Goal: Transaction & Acquisition: Purchase product/service

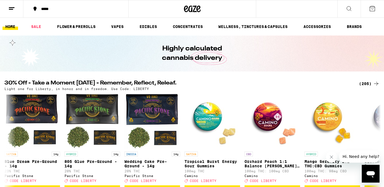
click at [370, 11] on icon at bounding box center [371, 8] width 5 height 5
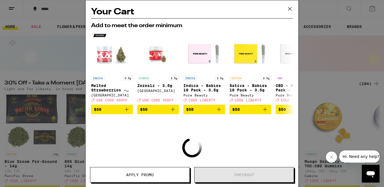
click at [289, 7] on icon at bounding box center [289, 9] width 8 height 8
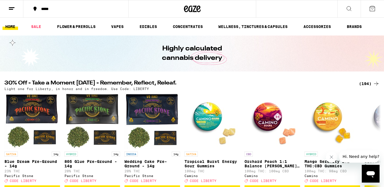
click at [12, 12] on button at bounding box center [11, 8] width 23 height 17
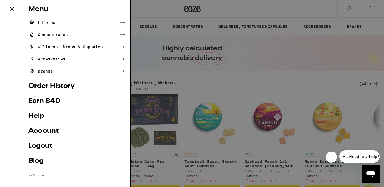
scroll to position [63, 0]
click at [42, 131] on link "Account" at bounding box center [76, 131] width 97 height 7
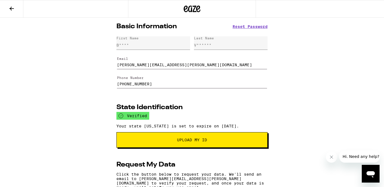
click at [14, 11] on icon at bounding box center [11, 8] width 7 height 7
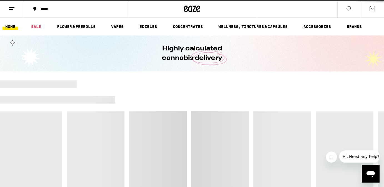
click at [90, 8] on div "*****" at bounding box center [79, 9] width 82 height 4
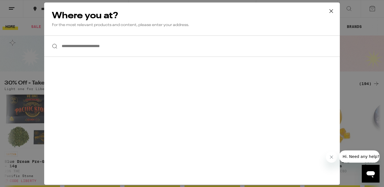
click at [111, 44] on input "**********" at bounding box center [191, 46] width 295 height 21
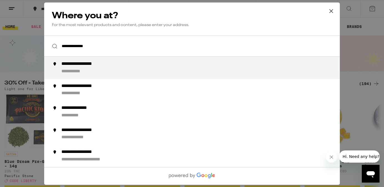
click at [115, 70] on div "**********" at bounding box center [202, 67] width 283 height 13
type input "**********"
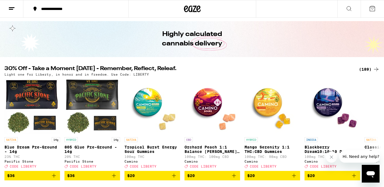
scroll to position [32, 0]
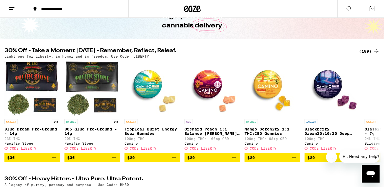
click at [373, 51] on icon at bounding box center [376, 51] width 7 height 7
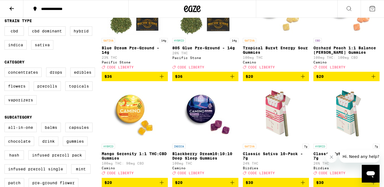
scroll to position [101, 0]
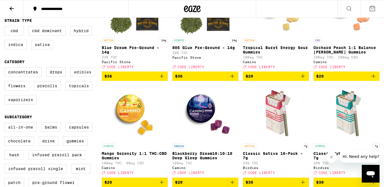
click at [82, 77] on label "Edibles" at bounding box center [82, 71] width 25 height 9
click at [6, 69] on input "Edibles" at bounding box center [6, 68] width 0 height 0
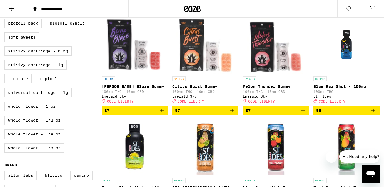
scroll to position [274, 0]
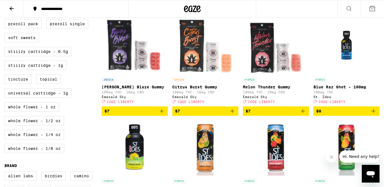
click at [149, 115] on span "$7" at bounding box center [134, 111] width 61 height 7
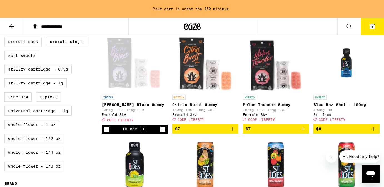
scroll to position [291, 0]
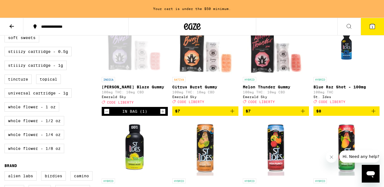
click at [214, 115] on span "$7" at bounding box center [205, 111] width 61 height 7
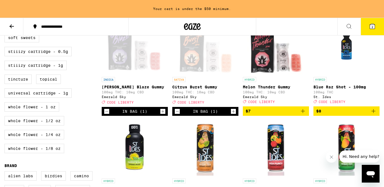
click at [271, 115] on span "$7" at bounding box center [275, 111] width 61 height 7
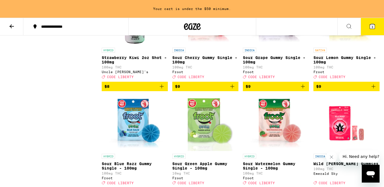
scroll to position [646, 0]
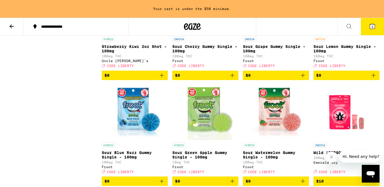
click at [278, 79] on span "$9" at bounding box center [275, 75] width 61 height 7
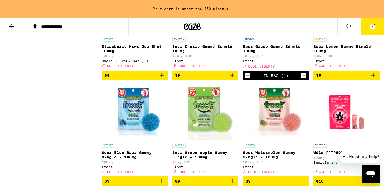
click at [326, 79] on span "$9" at bounding box center [346, 75] width 61 height 7
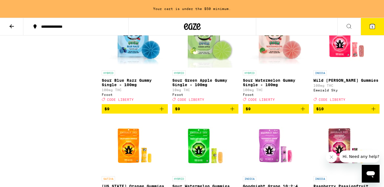
scroll to position [726, 0]
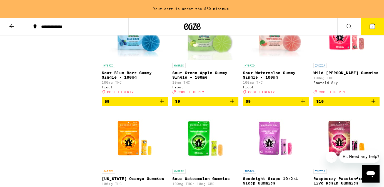
click at [137, 105] on span "$9" at bounding box center [134, 101] width 61 height 7
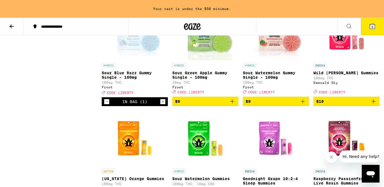
click at [190, 105] on span "$9" at bounding box center [205, 101] width 61 height 7
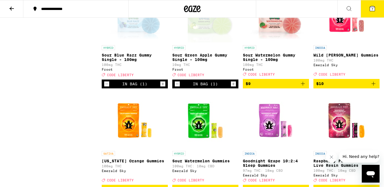
scroll to position [708, 0]
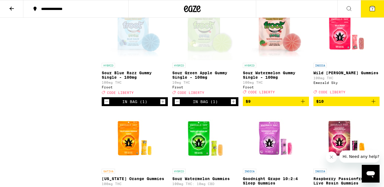
click at [264, 105] on span "$9" at bounding box center [275, 101] width 61 height 7
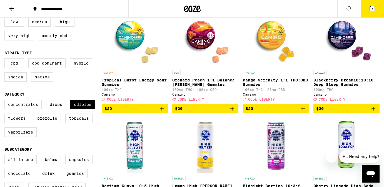
scroll to position [0, 0]
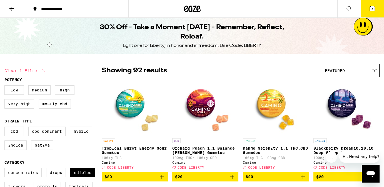
click at [44, 71] on icon at bounding box center [43, 70] width 3 height 3
checkbox input "false"
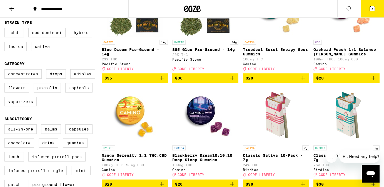
scroll to position [100, 0]
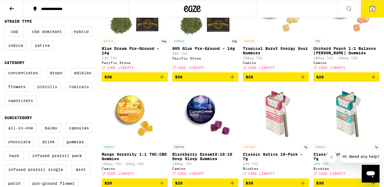
click at [44, 92] on label "Prerolls" at bounding box center [47, 86] width 27 height 9
click at [6, 69] on input "Prerolls" at bounding box center [6, 69] width 0 height 0
checkbox input "true"
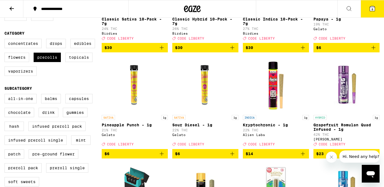
scroll to position [134, 0]
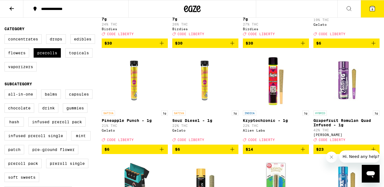
click at [150, 153] on span "$6" at bounding box center [134, 149] width 61 height 7
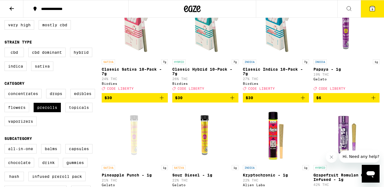
scroll to position [0, 0]
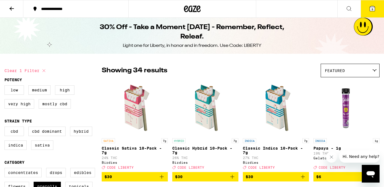
click at [377, 9] on button "9" at bounding box center [371, 8] width 23 height 17
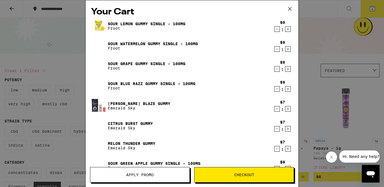
click at [135, 177] on span "Apply Promo" at bounding box center [139, 175] width 27 height 4
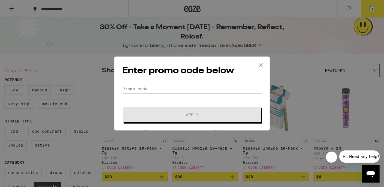
click at [166, 88] on input "Promo Code" at bounding box center [191, 89] width 139 height 8
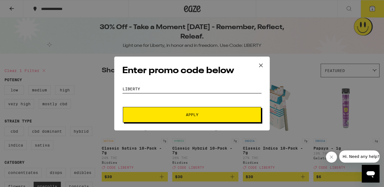
type input "LIBERTY"
click at [204, 120] on button "Apply" at bounding box center [192, 115] width 138 height 16
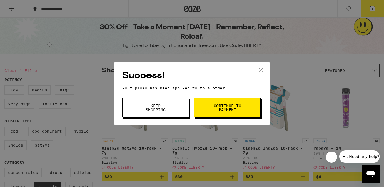
click at [260, 70] on icon at bounding box center [260, 70] width 3 height 3
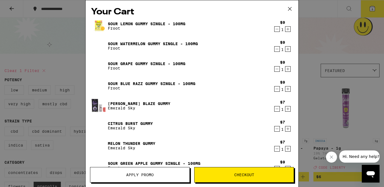
click at [289, 30] on icon "Increment" at bounding box center [287, 29] width 3 height 3
click at [287, 51] on icon "Increment" at bounding box center [287, 49] width 5 height 7
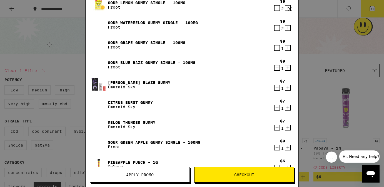
scroll to position [50, 0]
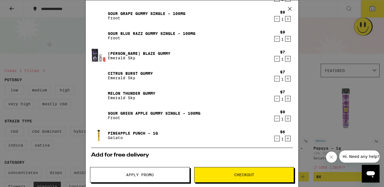
click at [286, 60] on icon "Increment" at bounding box center [287, 59] width 5 height 7
click at [286, 78] on icon "Increment" at bounding box center [287, 79] width 5 height 7
click at [286, 99] on icon "Increment" at bounding box center [287, 98] width 5 height 7
click at [287, 120] on icon "Increment" at bounding box center [287, 118] width 3 height 3
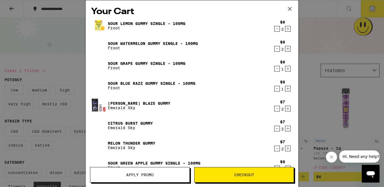
scroll to position [0, 0]
click at [288, 90] on icon "Increment" at bounding box center [287, 89] width 5 height 7
click at [288, 71] on icon "Increment" at bounding box center [287, 69] width 3 height 3
click at [291, 10] on icon at bounding box center [289, 9] width 8 height 8
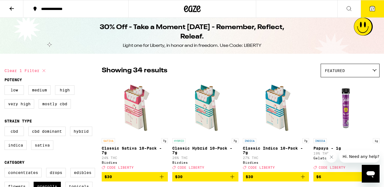
click at [370, 10] on span "17" at bounding box center [371, 8] width 3 height 3
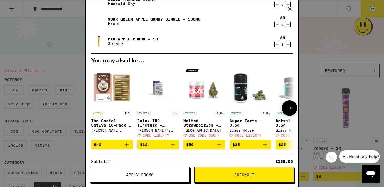
scroll to position [69, 0]
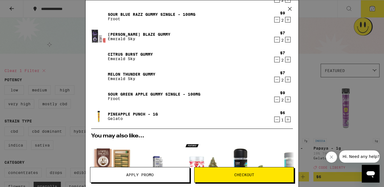
click at [277, 101] on icon "Decrement" at bounding box center [276, 99] width 5 height 7
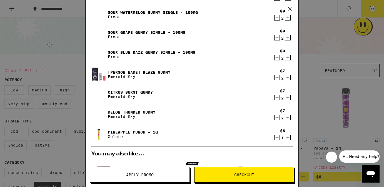
scroll to position [0, 0]
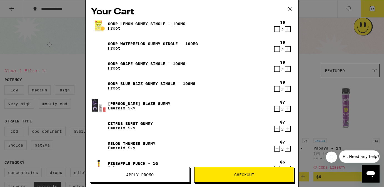
click at [288, 108] on icon "Increment" at bounding box center [287, 109] width 5 height 7
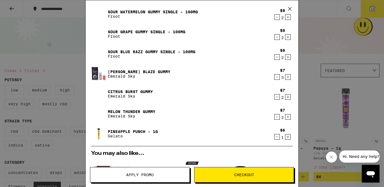
scroll to position [46, 0]
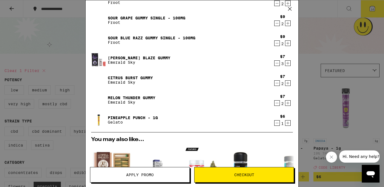
click at [288, 82] on icon "Increment" at bounding box center [287, 83] width 5 height 7
click at [288, 106] on icon "Increment" at bounding box center [287, 103] width 5 height 7
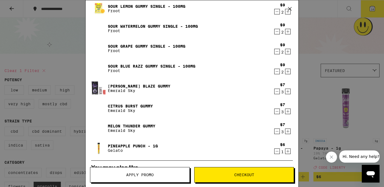
scroll to position [0, 0]
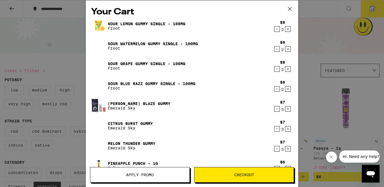
click at [275, 88] on icon "Decrement" at bounding box center [276, 89] width 5 height 7
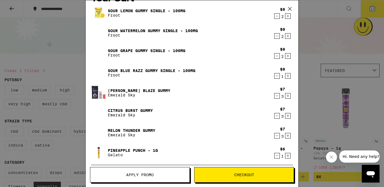
click at [286, 155] on icon "Increment" at bounding box center [287, 156] width 5 height 7
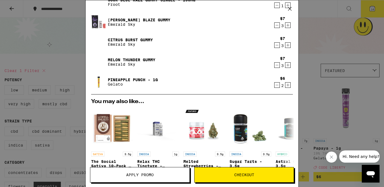
scroll to position [84, 0]
click at [64, 60] on div "Your Cart Sour Lemon Gummy Single - 100mg Froot $9 2 Sour Watermelon Gummy Sing…" at bounding box center [192, 93] width 384 height 187
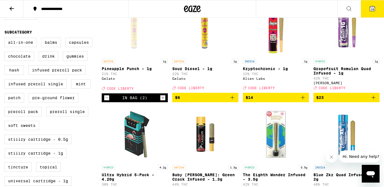
scroll to position [191, 0]
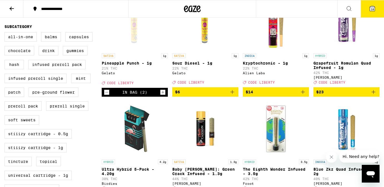
click at [206, 95] on span "$6" at bounding box center [205, 92] width 61 height 7
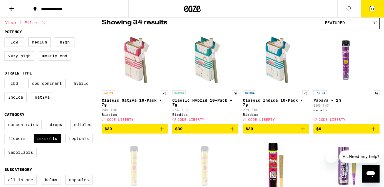
scroll to position [57, 0]
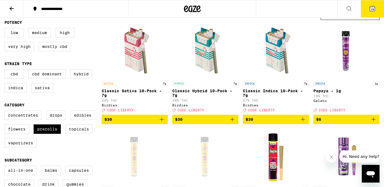
click at [333, 123] on span "$6" at bounding box center [346, 119] width 61 height 7
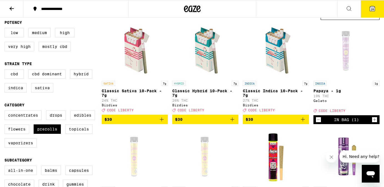
click at [369, 10] on icon at bounding box center [371, 8] width 5 height 5
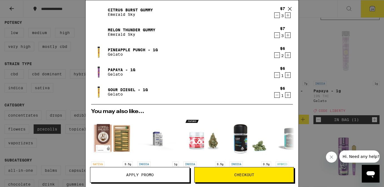
scroll to position [113, 0]
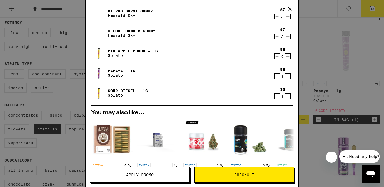
click at [276, 58] on icon "Decrement" at bounding box center [276, 56] width 5 height 7
click at [277, 97] on icon "Decrement" at bounding box center [276, 96] width 5 height 7
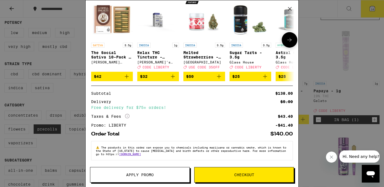
scroll to position [218, 0]
click at [231, 175] on span "Checkout" at bounding box center [243, 175] width 99 height 4
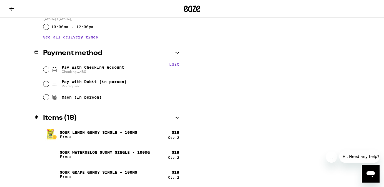
scroll to position [218, 0]
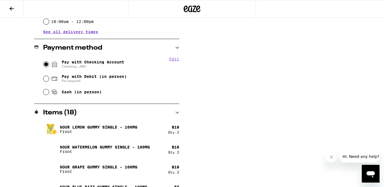
click at [46, 63] on input "Pay with Checking Account Checking ...480" at bounding box center [46, 65] width 6 height 6
radio input "true"
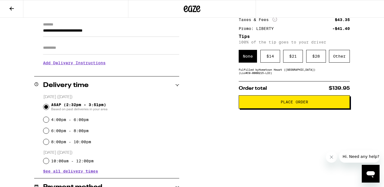
scroll to position [78, 0]
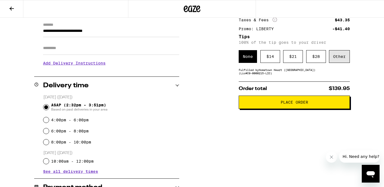
click at [338, 55] on div "Other" at bounding box center [339, 56] width 21 height 13
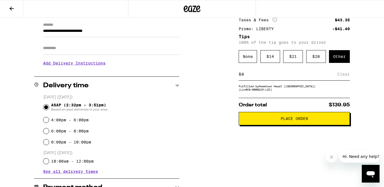
click at [253, 76] on input at bounding box center [289, 74] width 96 height 5
type input "10"
click at [346, 76] on div "Save" at bounding box center [344, 74] width 10 height 12
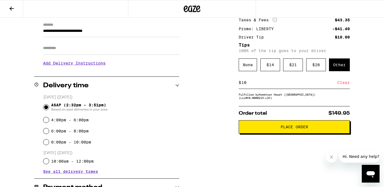
click at [292, 132] on button "Place Order" at bounding box center [293, 126] width 111 height 13
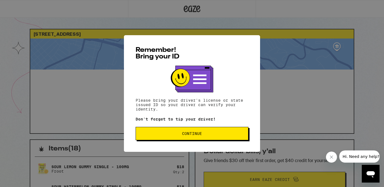
click at [190, 136] on span "Continue" at bounding box center [192, 134] width 20 height 4
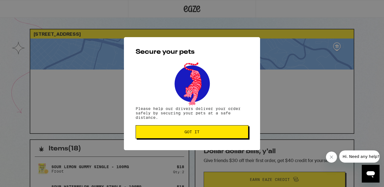
click at [190, 136] on button "Got it" at bounding box center [191, 131] width 113 height 13
